Goal: Information Seeking & Learning: Learn about a topic

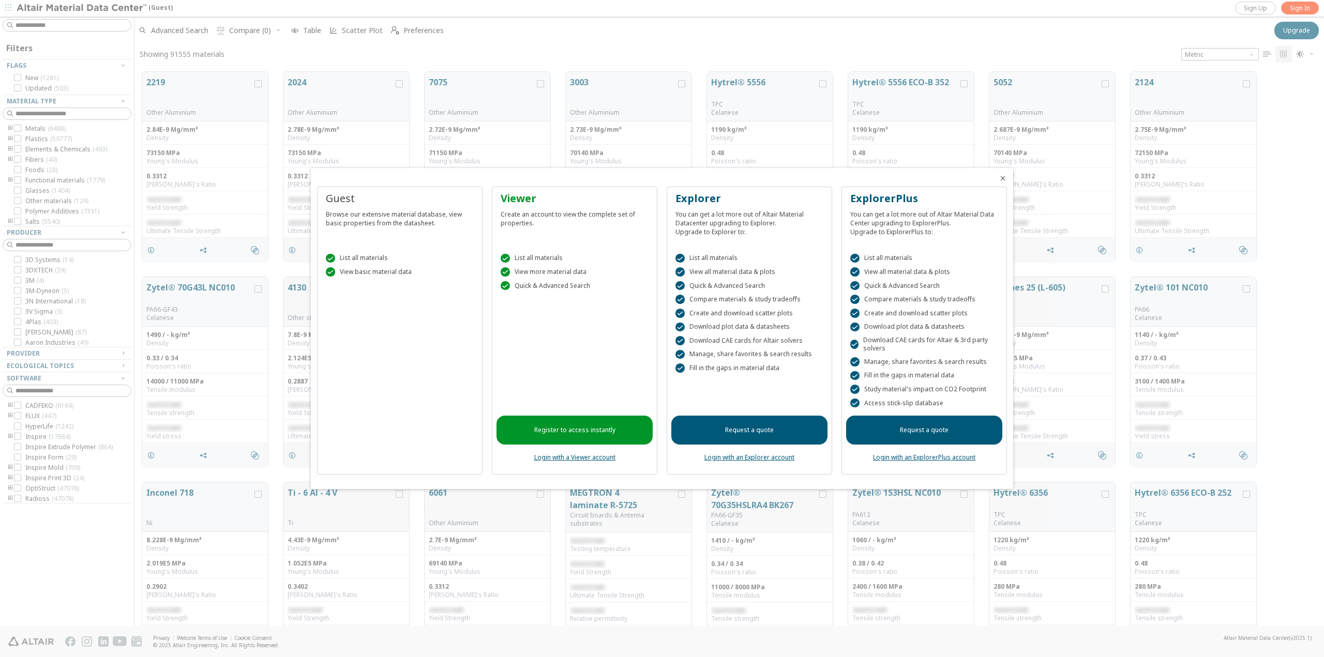
scroll to position [8, 8]
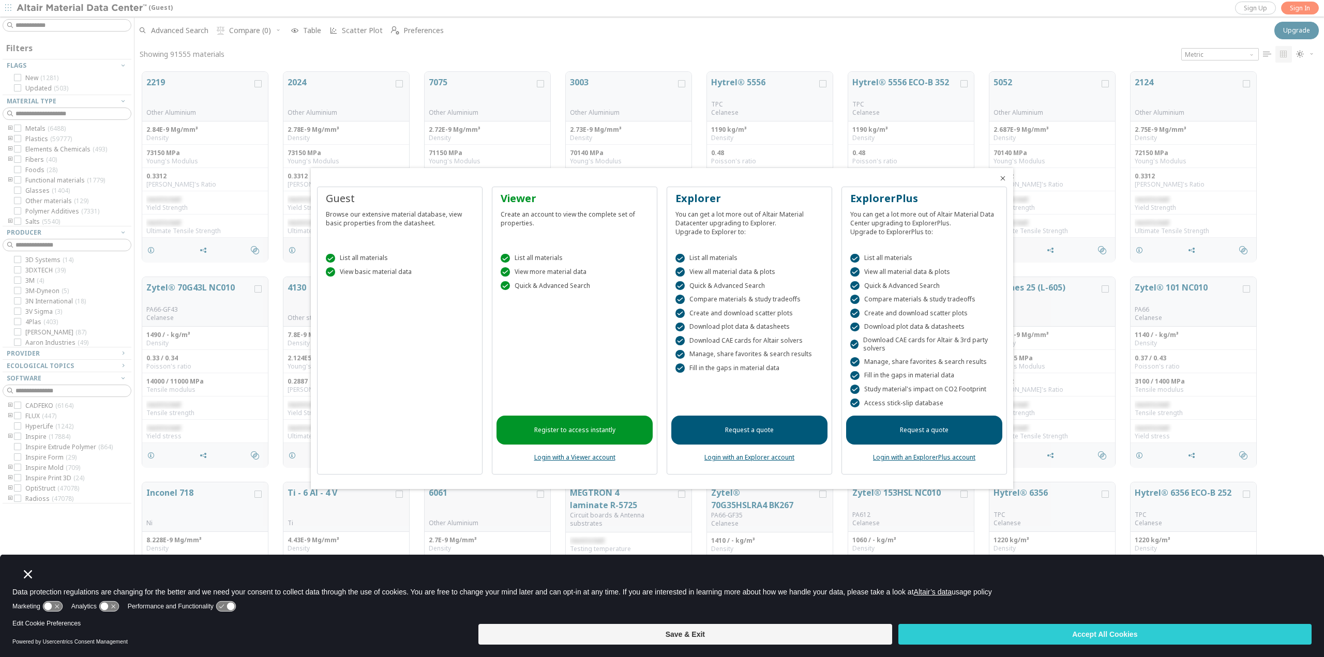
click at [1005, 178] on icon "Close" at bounding box center [1002, 178] width 8 height 8
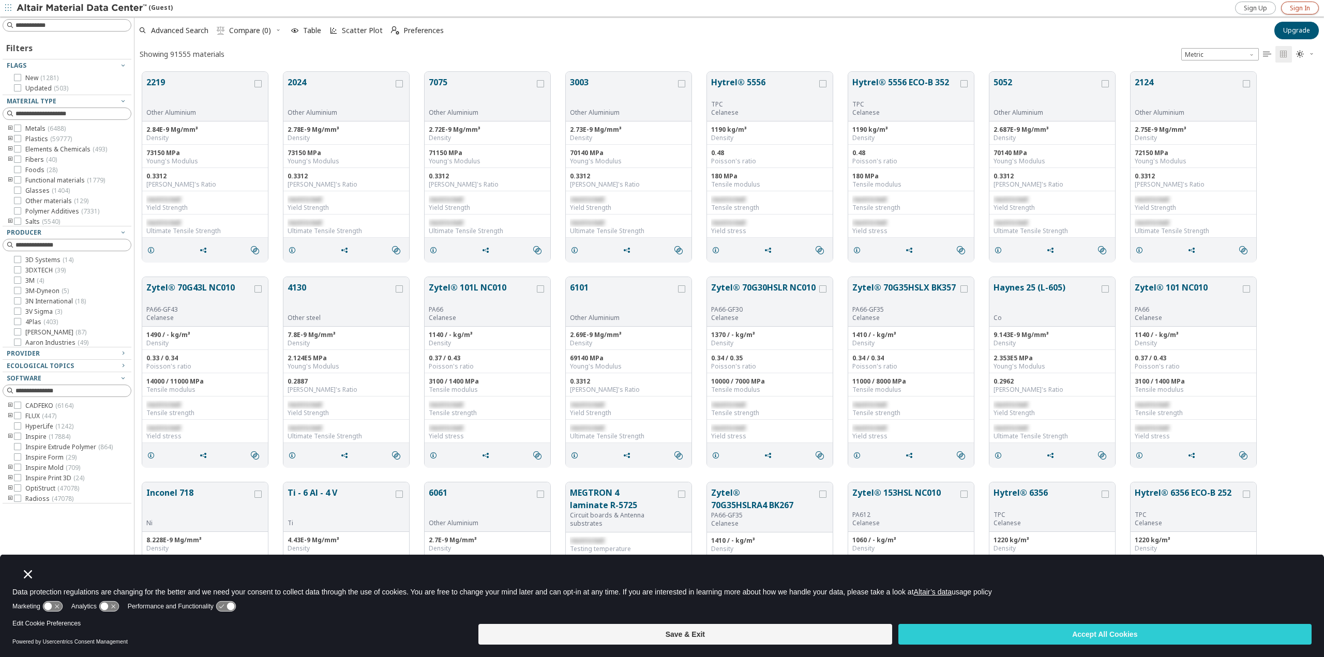
click at [1287, 6] on link "Sign In" at bounding box center [1300, 8] width 38 height 13
click at [8, 157] on icon "toogle group" at bounding box center [10, 160] width 7 height 8
click at [36, 179] on icon at bounding box center [32, 179] width 7 height 7
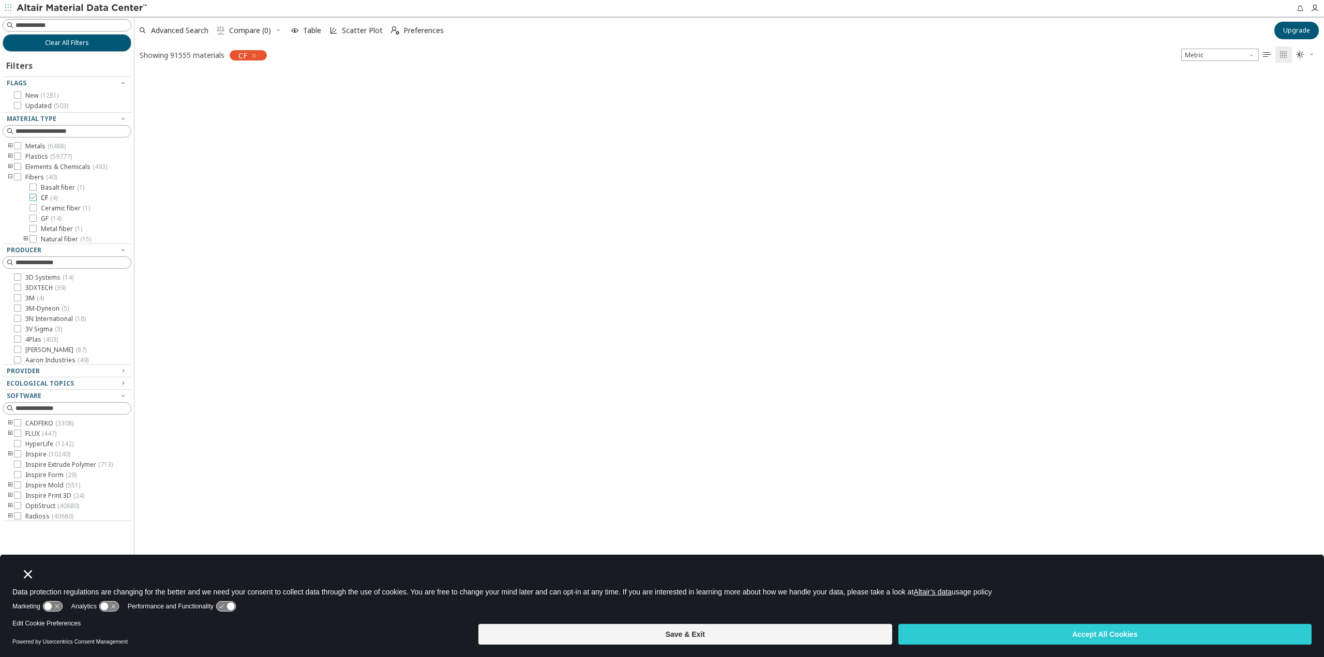
scroll to position [553, 1181]
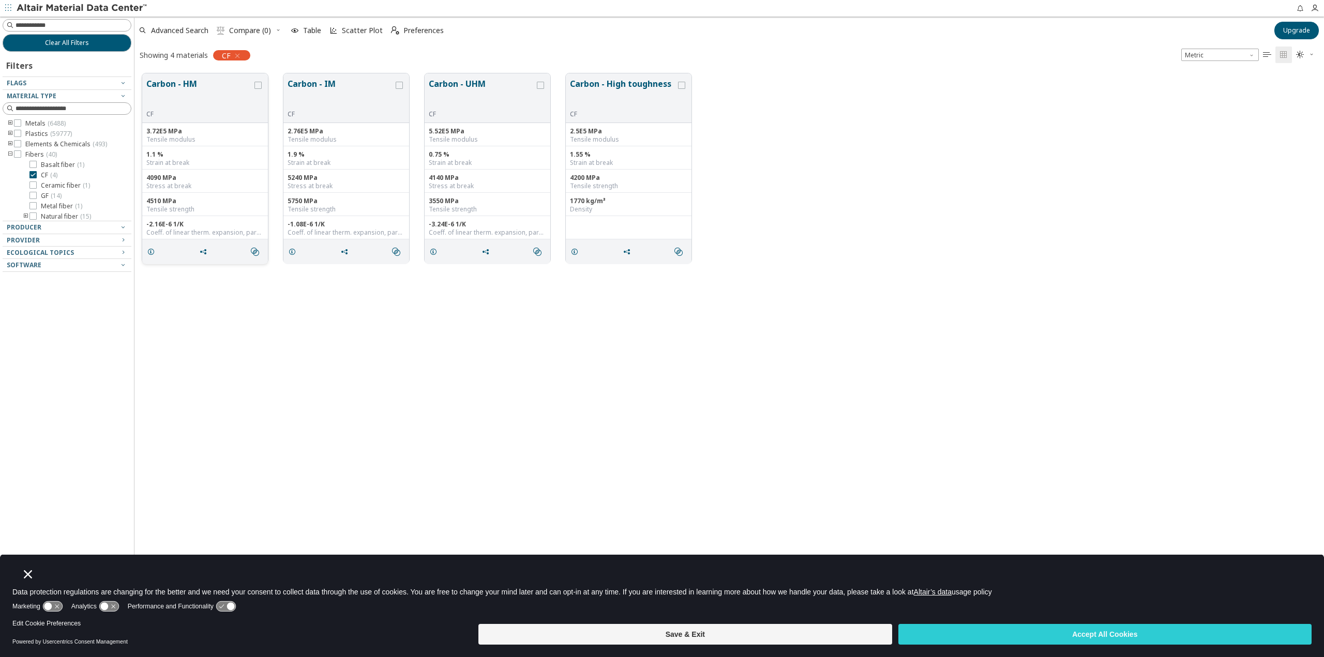
click at [221, 170] on div "4090 MPa Stress at break" at bounding box center [205, 181] width 126 height 23
click at [173, 221] on div "-2.16E-6 1/K" at bounding box center [204, 224] width 117 height 8
click at [261, 86] on icon "grid" at bounding box center [257, 85] width 7 height 7
click at [178, 82] on button "Carbon - HM" at bounding box center [199, 94] width 106 height 33
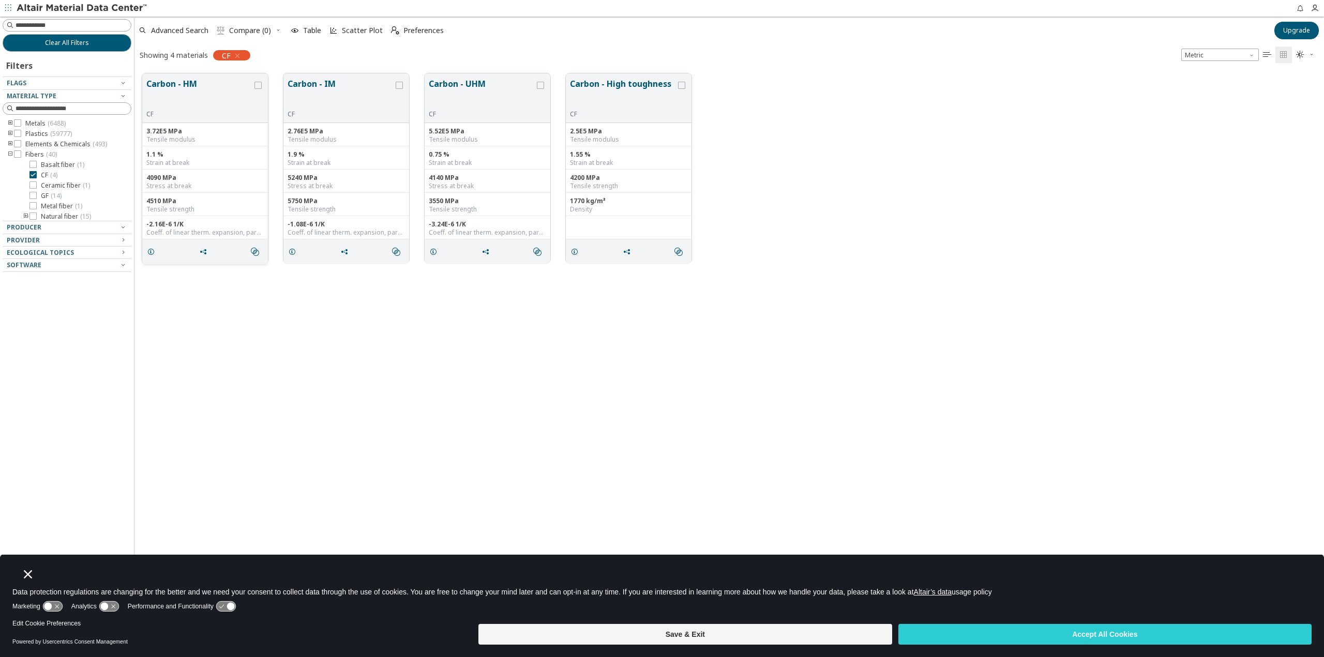
scroll to position [553, 519]
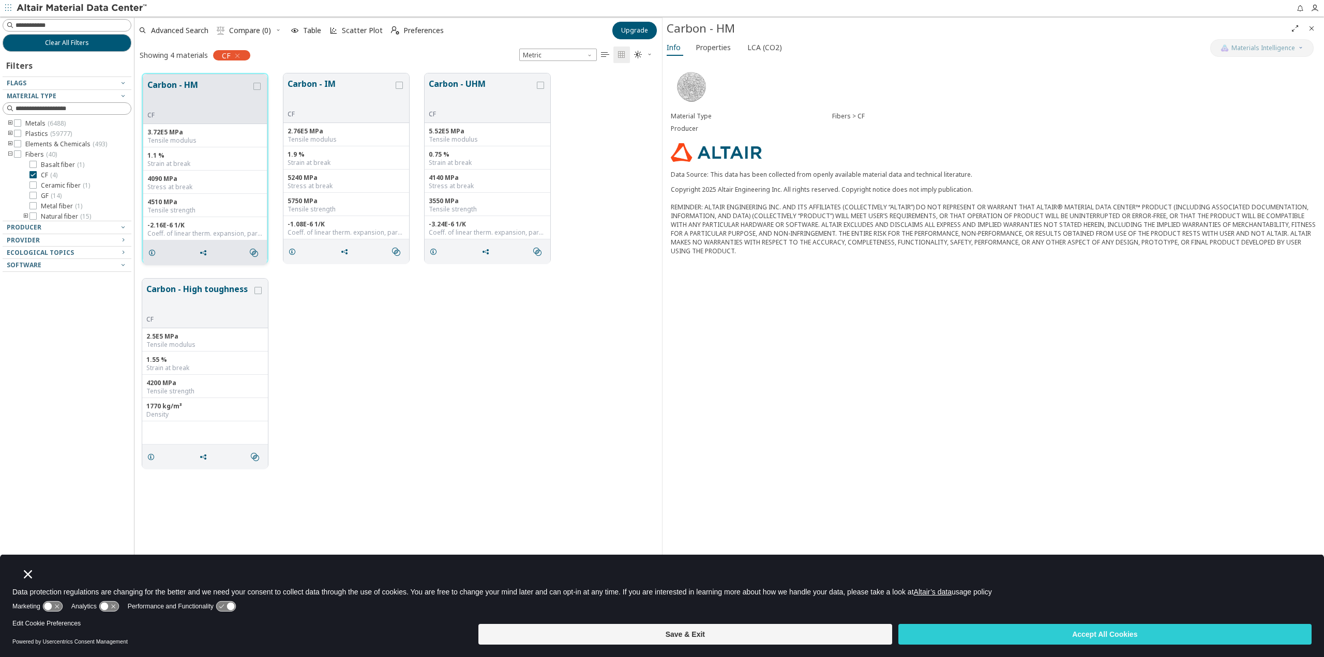
click at [189, 83] on button "Carbon - HM" at bounding box center [199, 95] width 104 height 33
click at [719, 54] on span "Properties" at bounding box center [712, 47] width 35 height 17
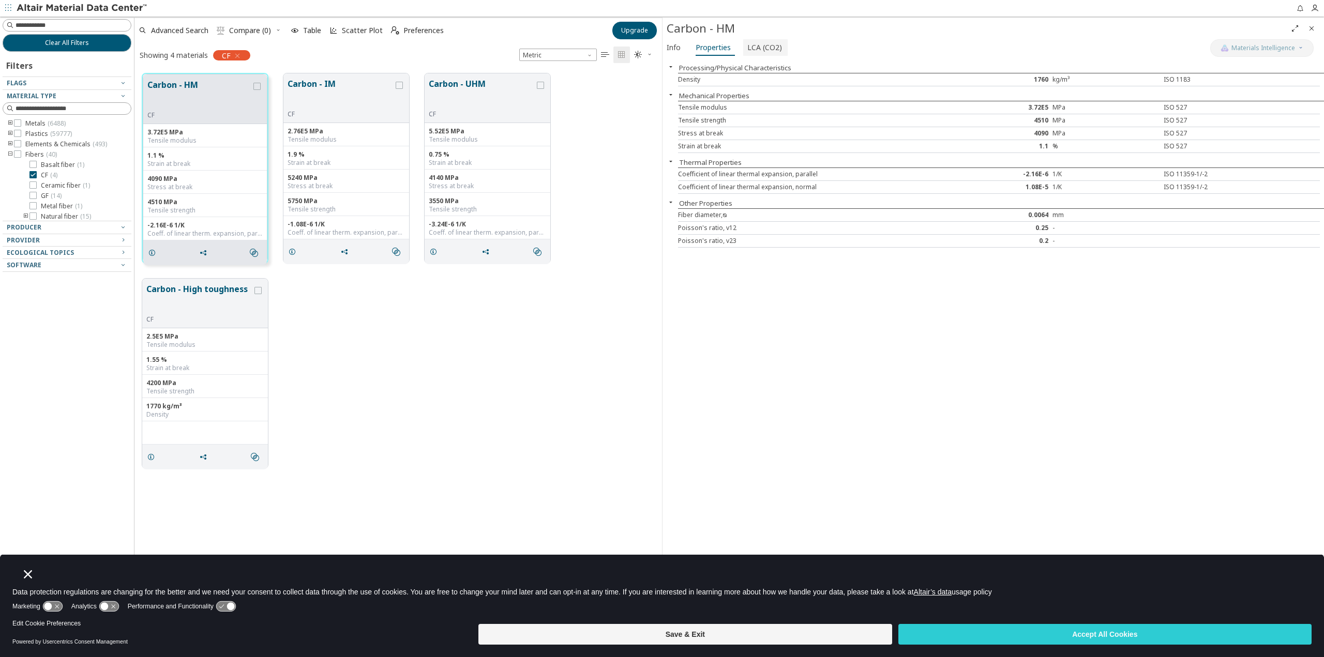
click at [765, 46] on span "LCA (CO2)" at bounding box center [764, 47] width 35 height 17
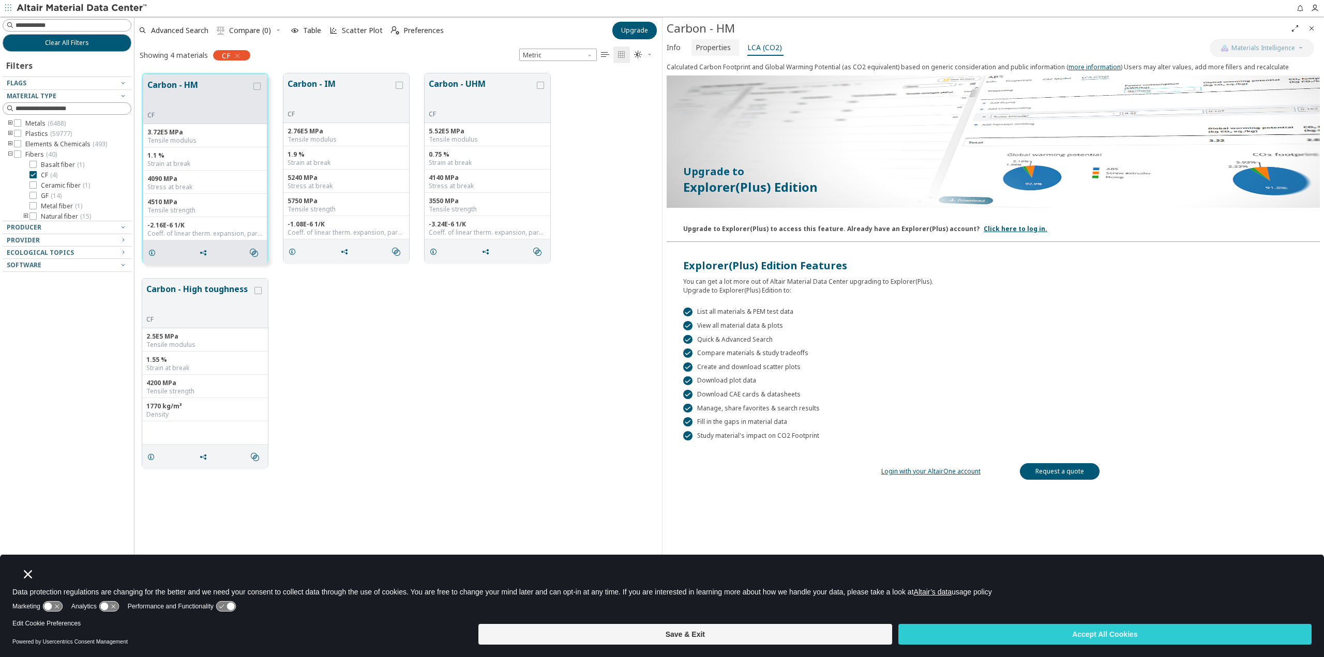
click at [717, 44] on span "Properties" at bounding box center [712, 47] width 35 height 17
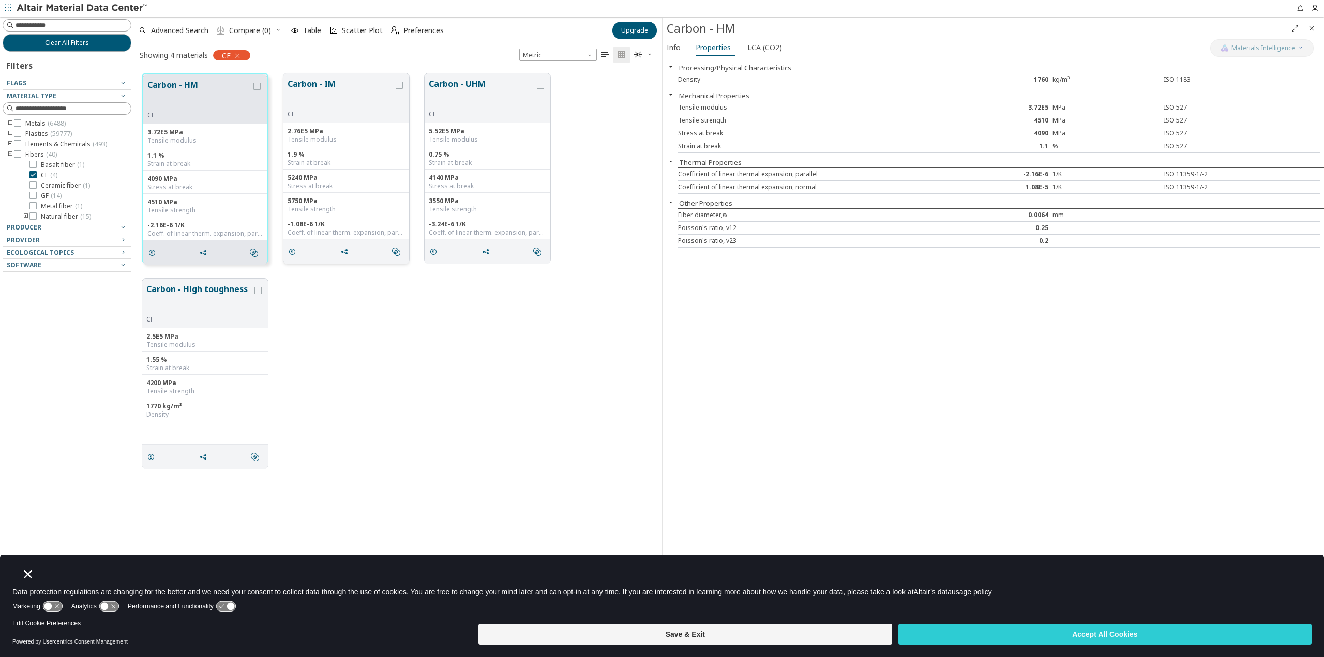
click at [312, 81] on button "Carbon - IM" at bounding box center [340, 94] width 106 height 33
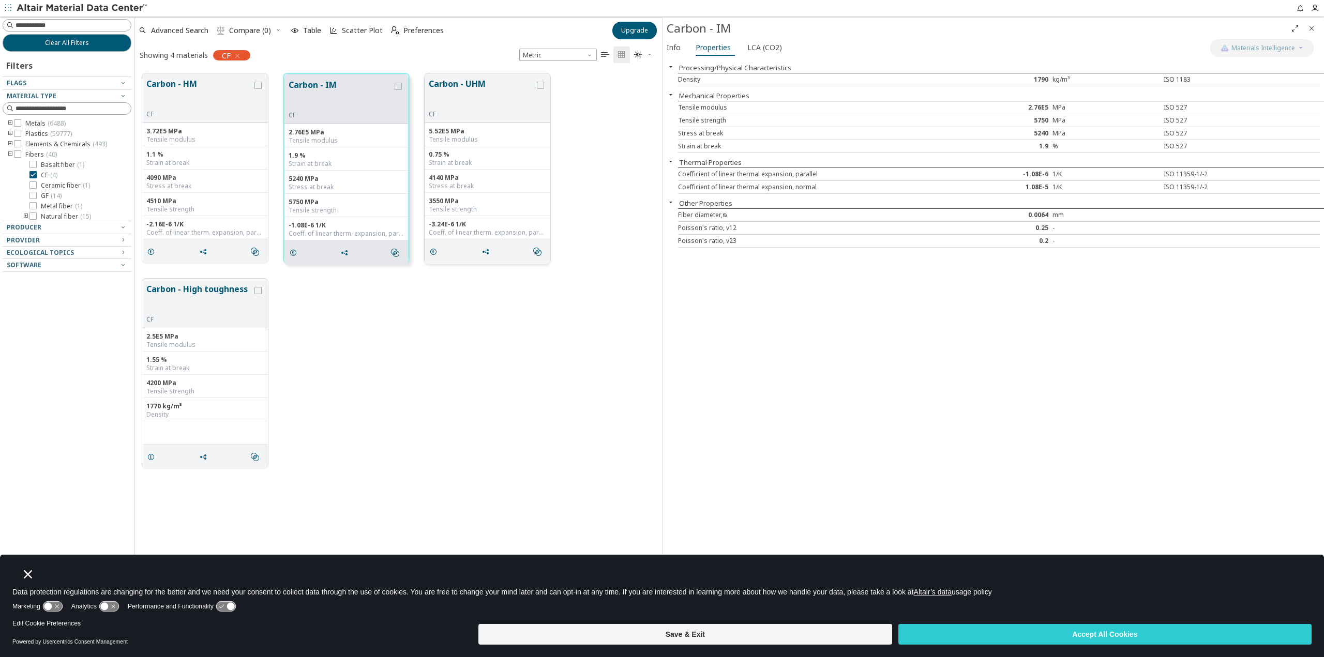
click at [475, 88] on button "Carbon - UHM" at bounding box center [482, 94] width 106 height 33
